Goal: Transaction & Acquisition: Purchase product/service

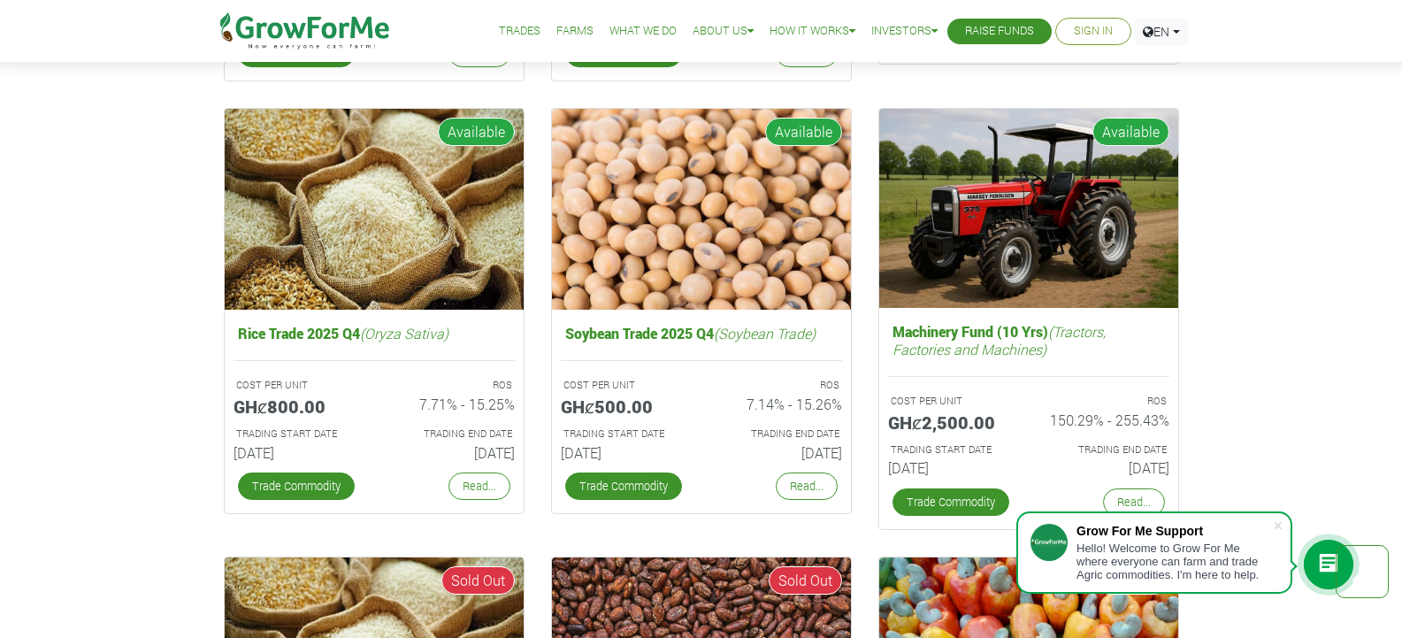
scroll to position [2848, 0]
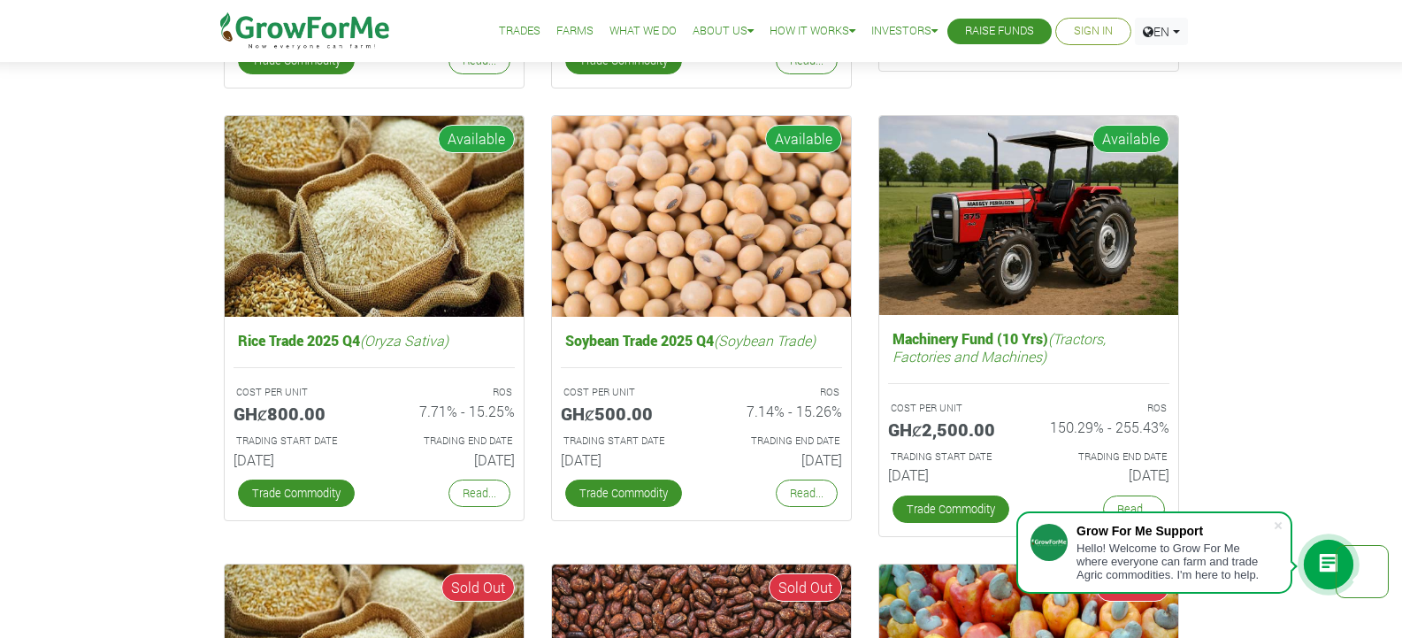
click at [1374, 403] on div "Fund Campaigns with Grow For Me We work very hard to ensure good ROS Cocoa/Shea…" at bounding box center [701, 309] width 1402 height 1526
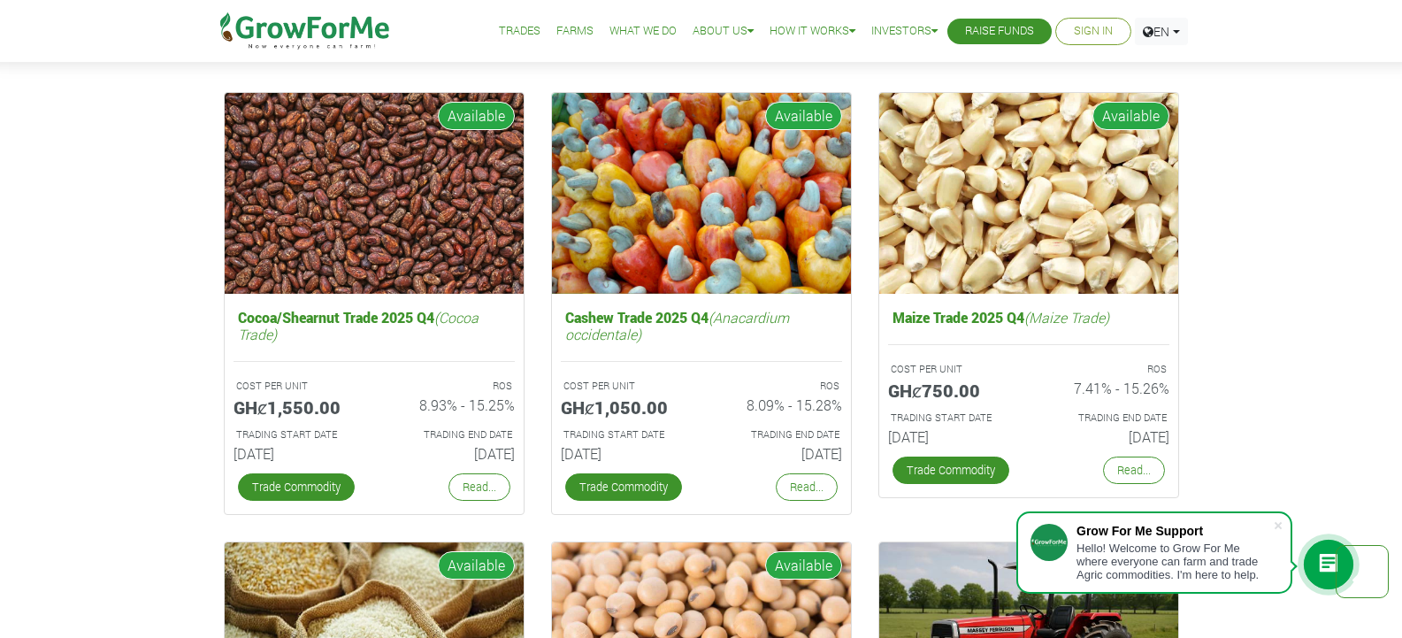
scroll to position [2415, 0]
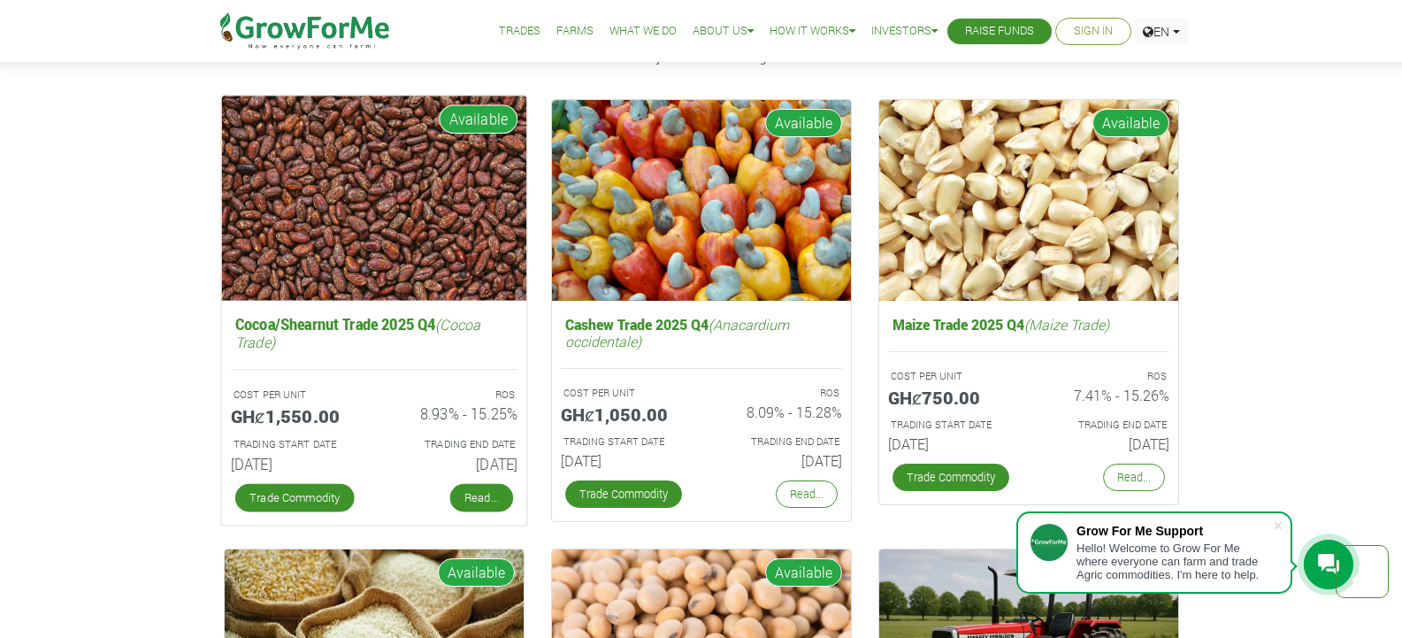
click at [478, 498] on link "Read..." at bounding box center [480, 498] width 63 height 28
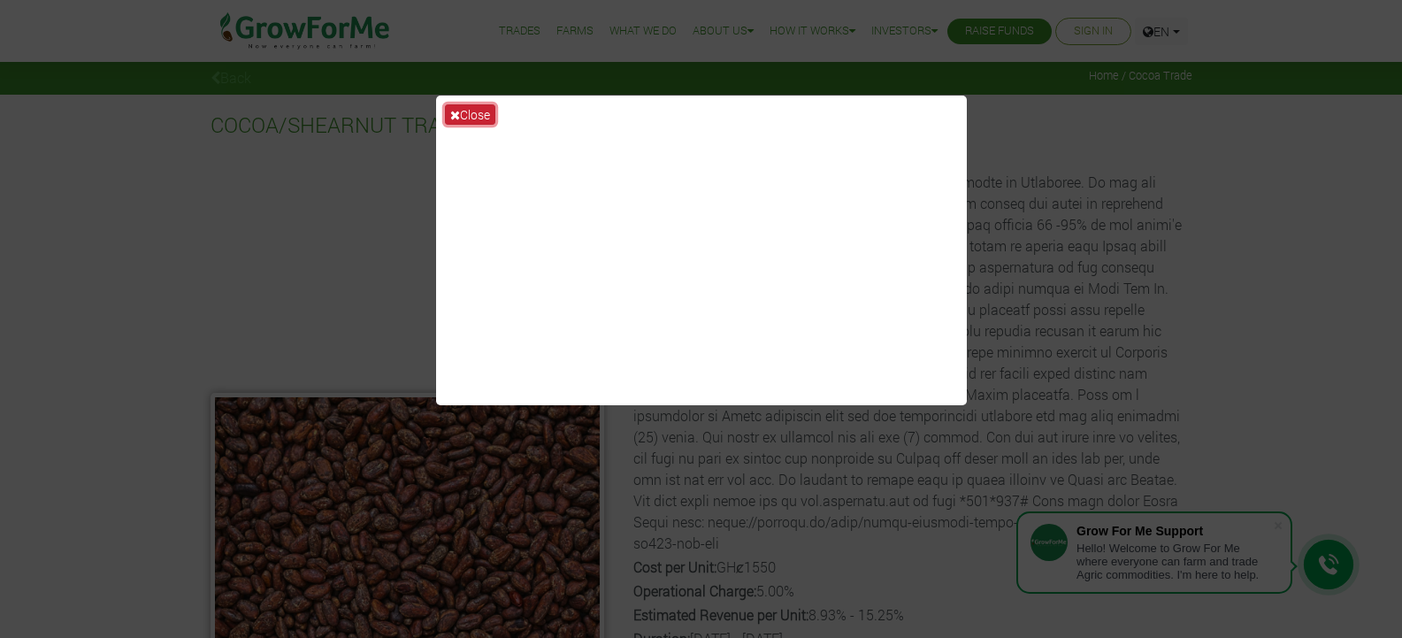
click at [463, 111] on button "Close" at bounding box center [470, 114] width 50 height 20
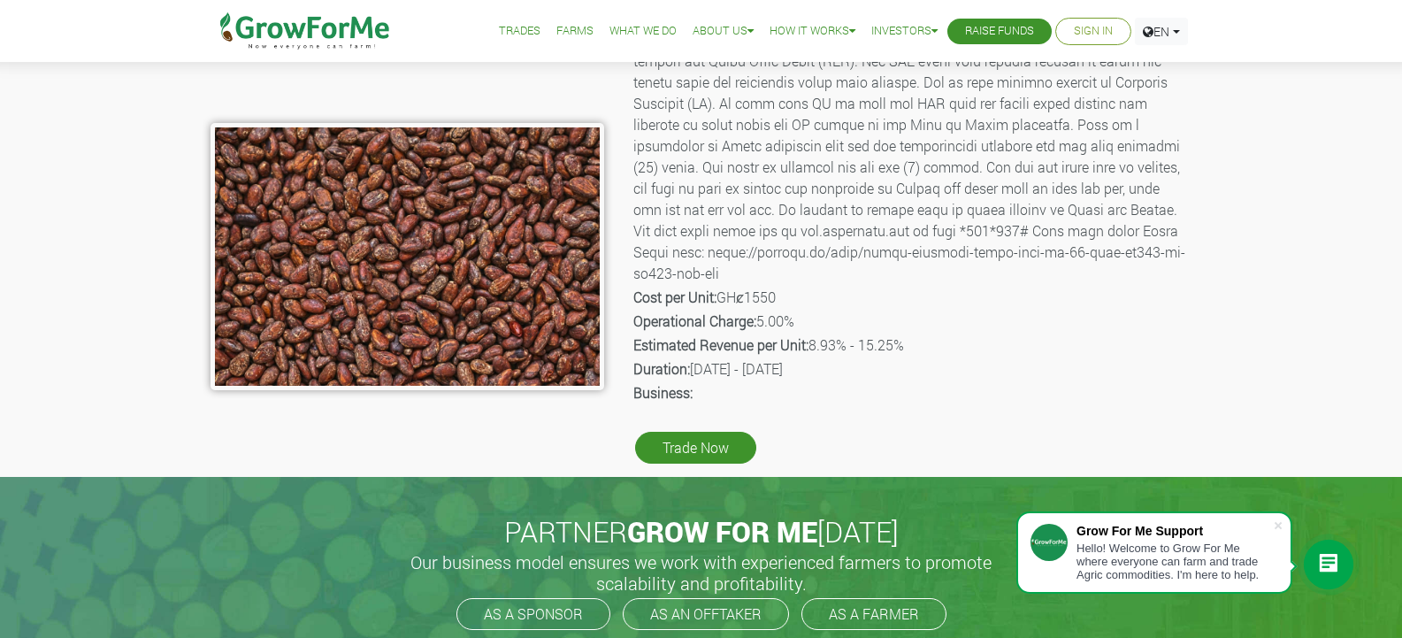
scroll to position [267, 0]
